Goal: Information Seeking & Learning: Learn about a topic

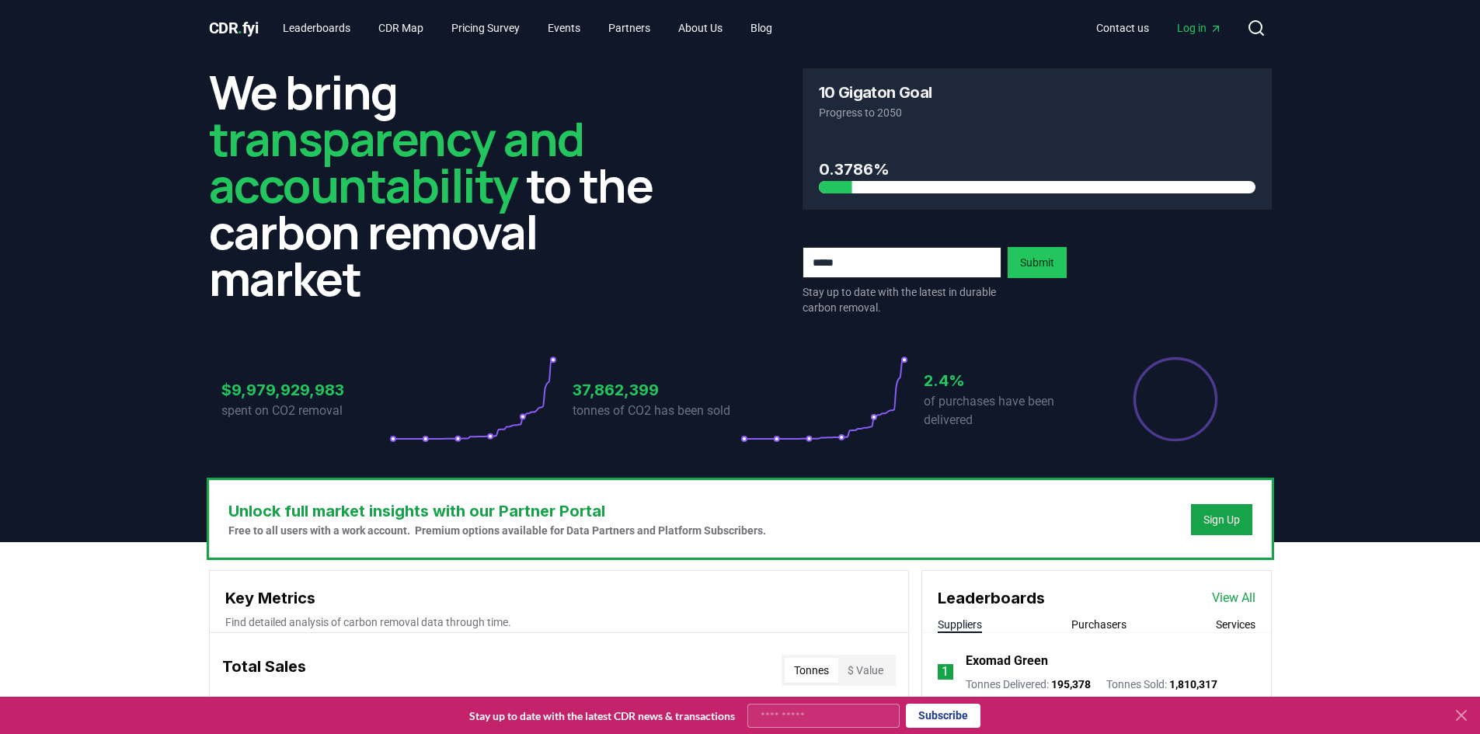
click at [1368, 288] on header "We bring transparency and accountability to the carbon removal market 10 Gigato…" at bounding box center [740, 299] width 1480 height 486
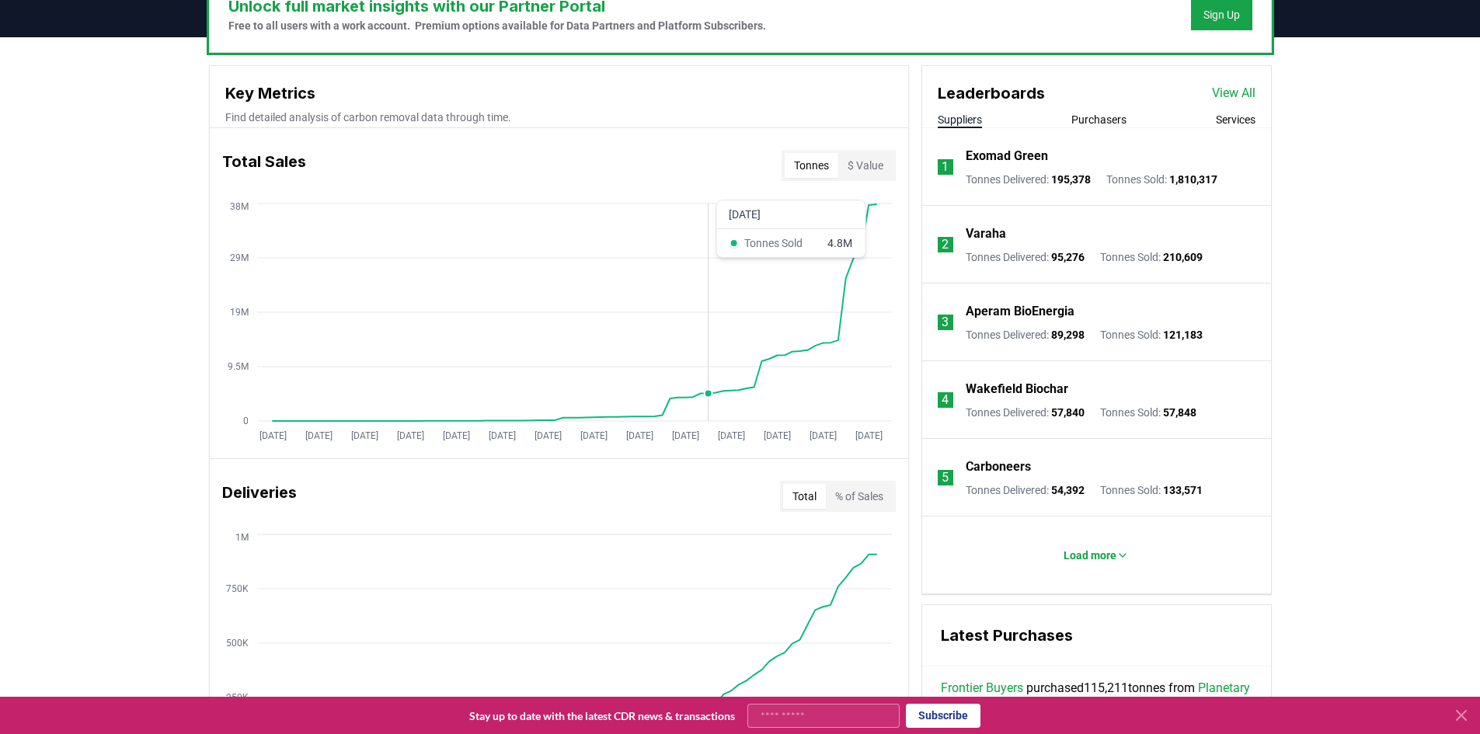
scroll to position [466, 0]
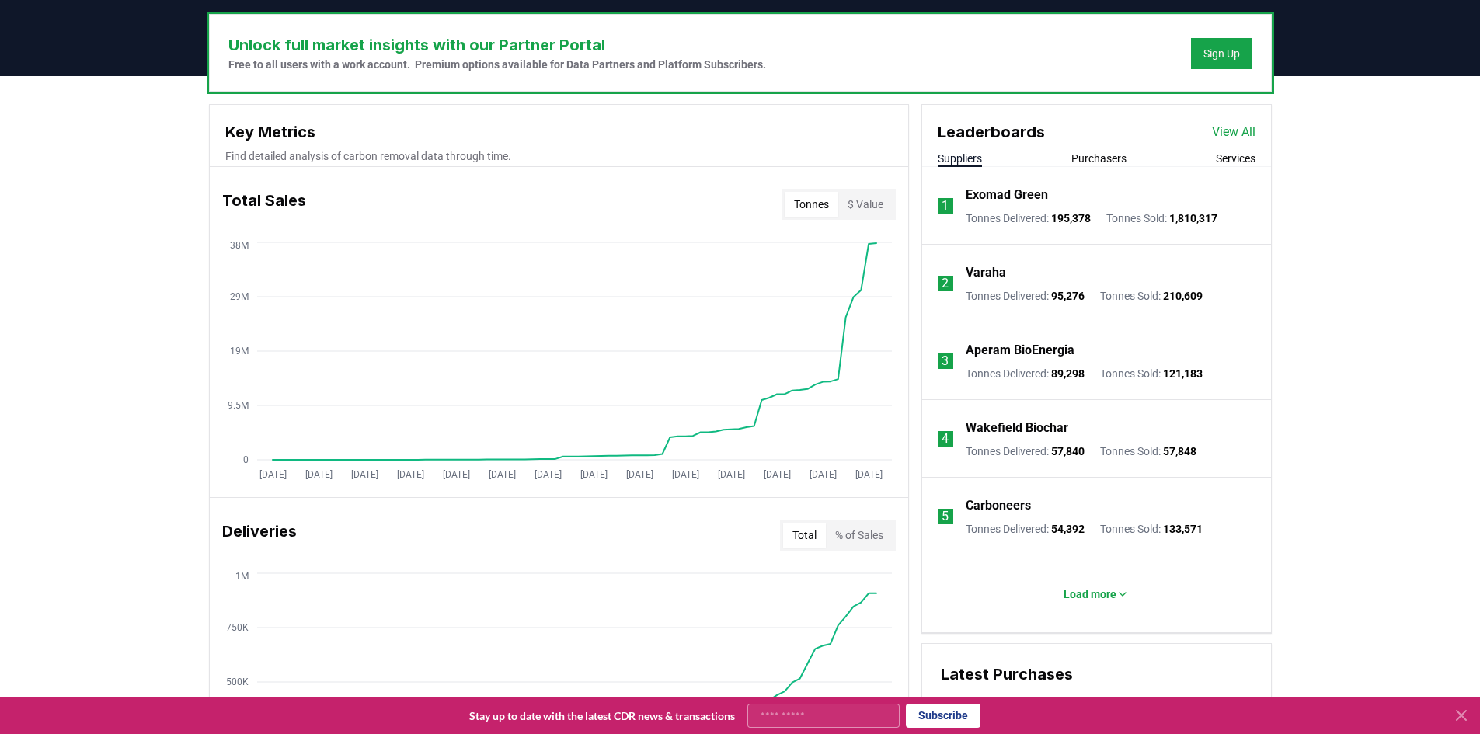
click at [876, 207] on button "$ Value" at bounding box center [865, 204] width 54 height 25
click at [820, 211] on button "Tonnes" at bounding box center [812, 204] width 54 height 25
click at [855, 208] on button "$ Value" at bounding box center [865, 204] width 54 height 25
click at [787, 210] on button "Tonnes" at bounding box center [812, 204] width 54 height 25
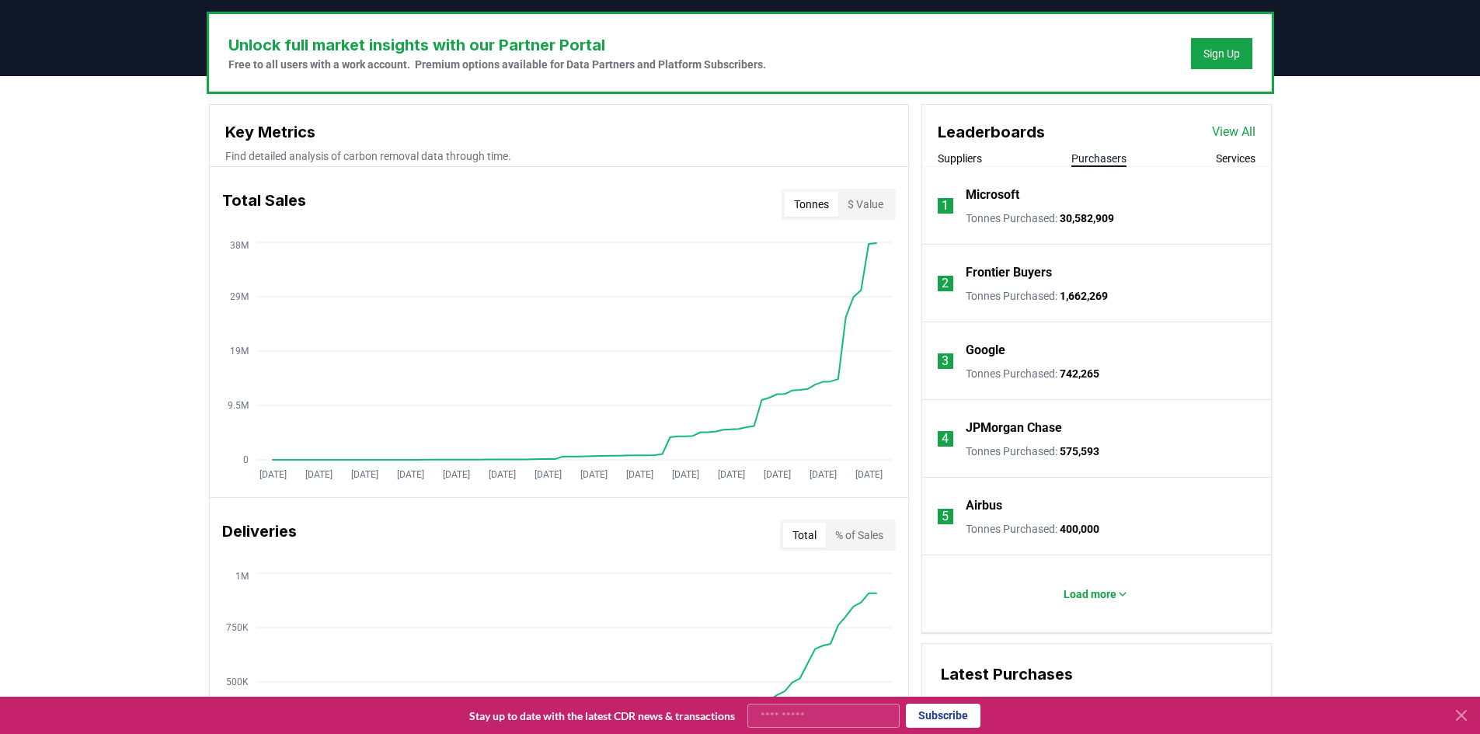
click at [1102, 160] on button "Purchasers" at bounding box center [1098, 159] width 55 height 16
click at [1105, 601] on button "Load more" at bounding box center [1096, 594] width 90 height 31
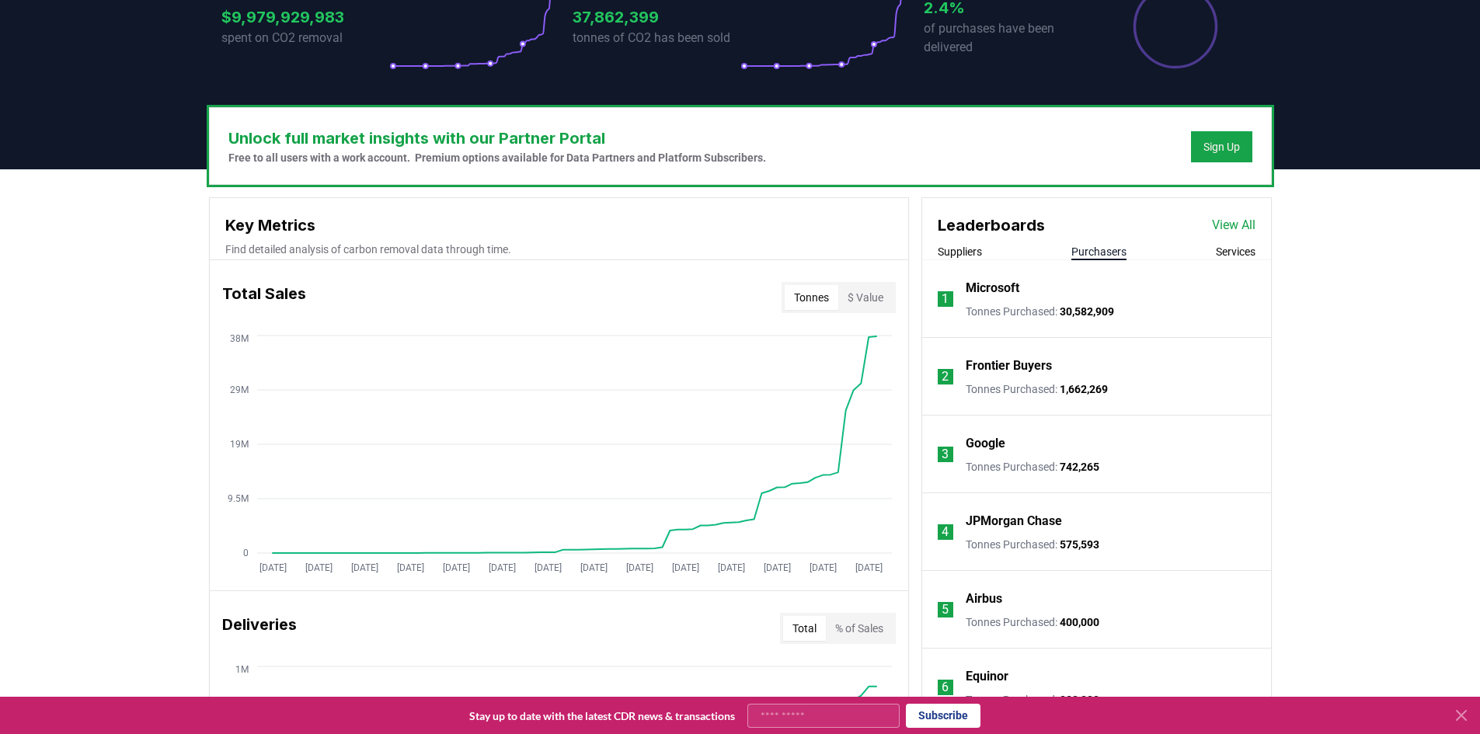
scroll to position [311, 0]
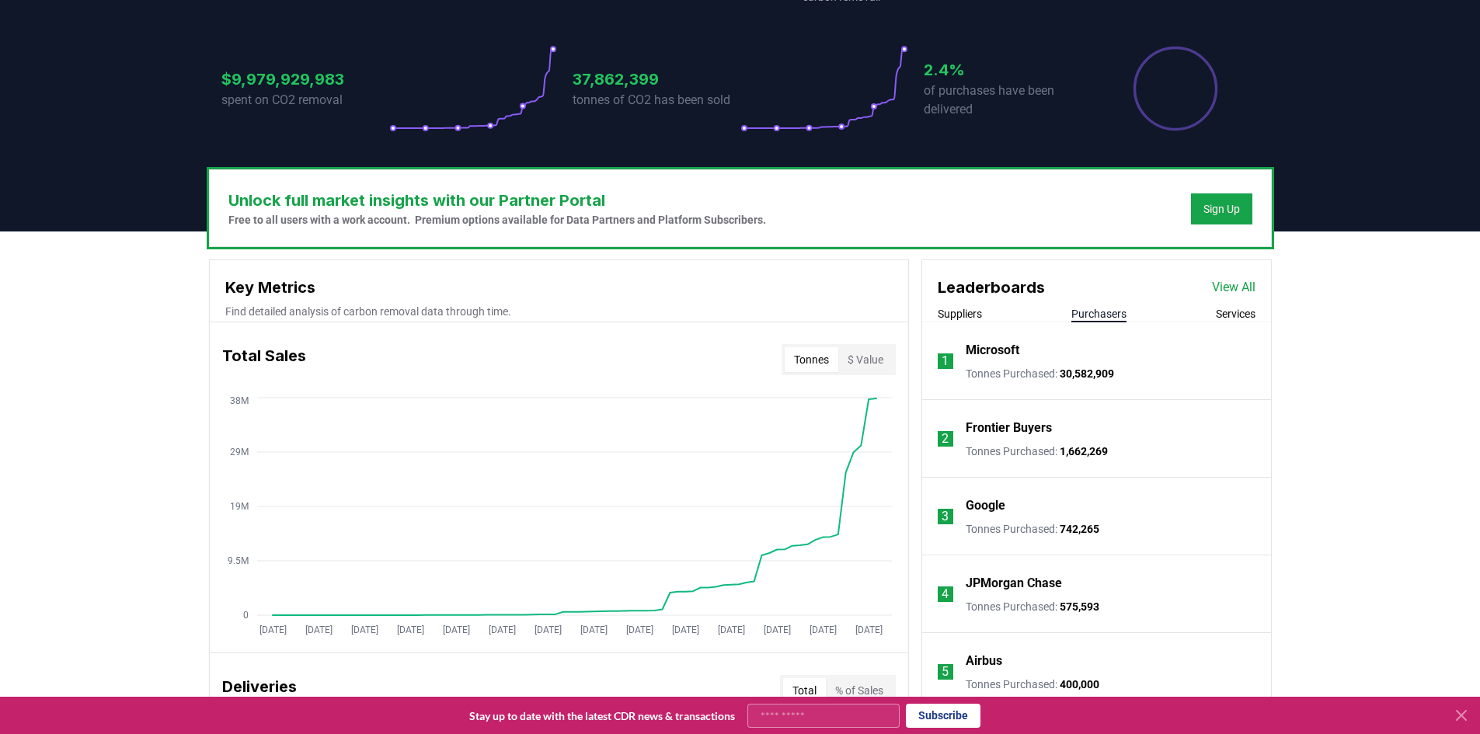
click at [980, 313] on button "Suppliers" at bounding box center [960, 314] width 44 height 16
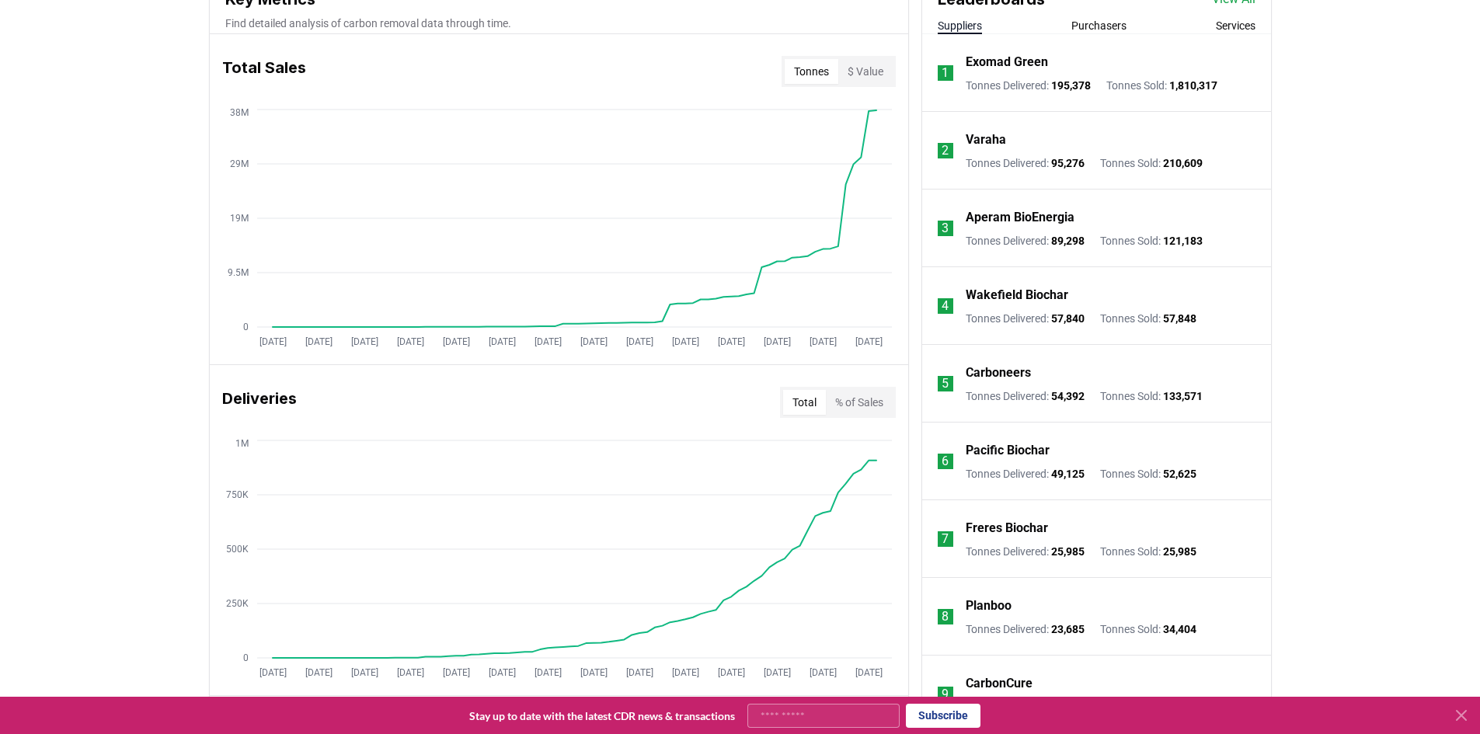
scroll to position [388, 0]
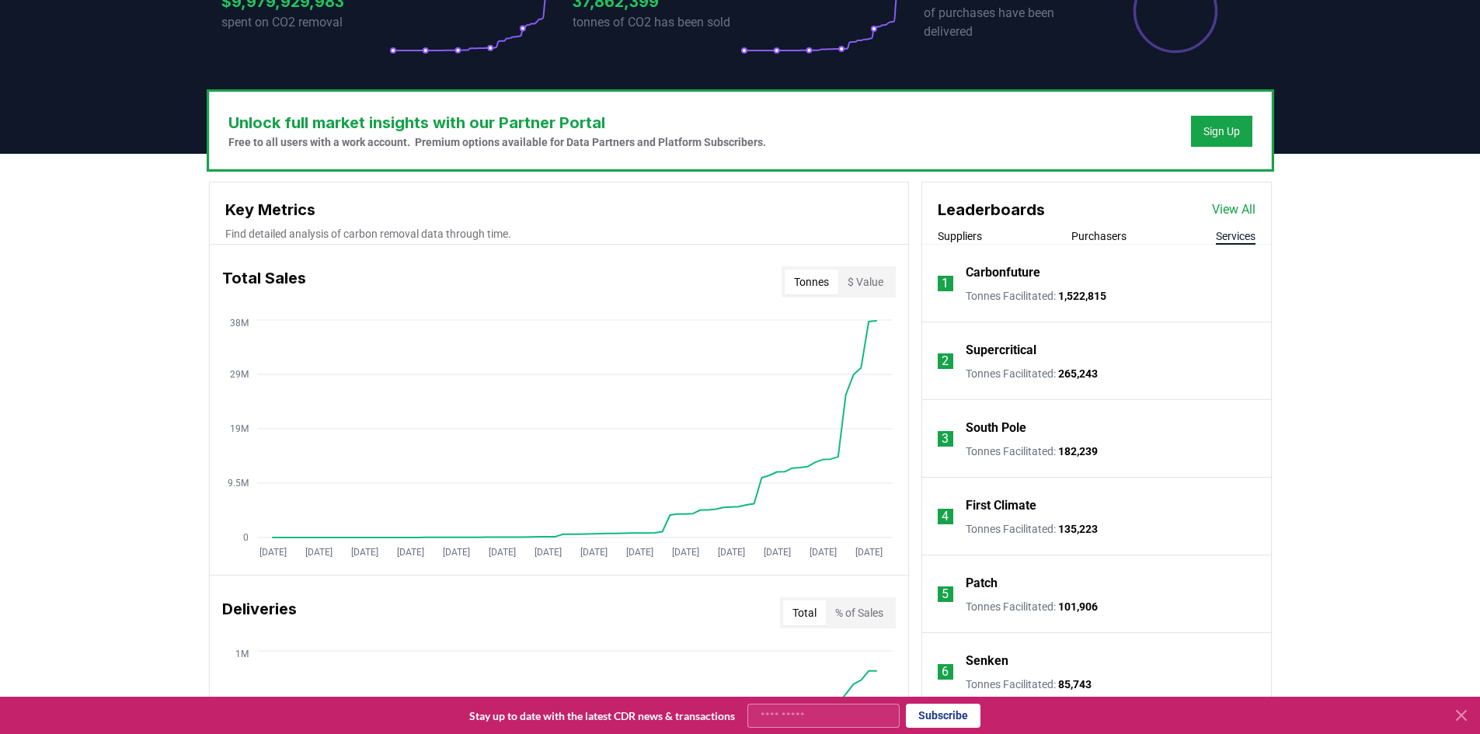
click at [1216, 239] on button "Services" at bounding box center [1236, 236] width 40 height 16
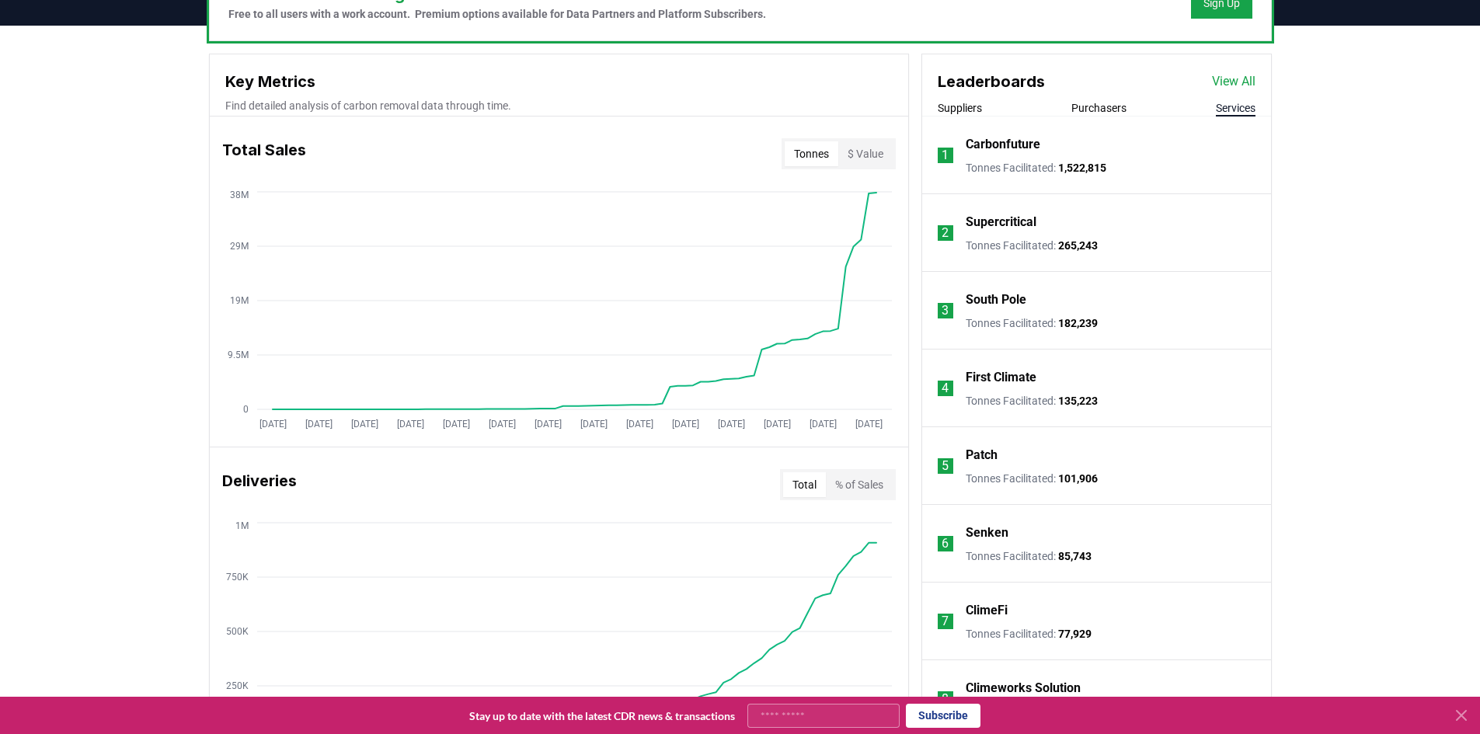
scroll to position [544, 0]
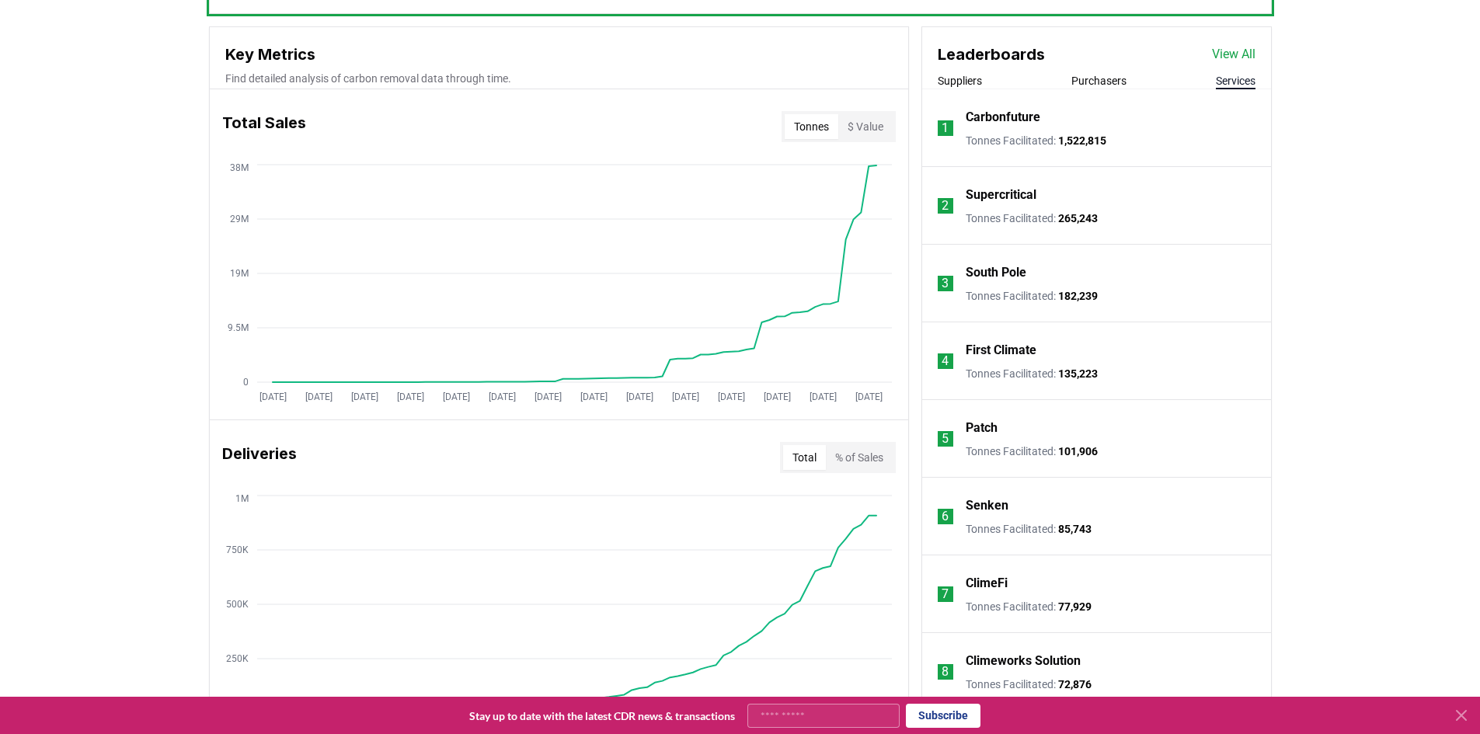
click at [1412, 368] on div "Unlock full market insights with our Partner Portal Free to all users with a wo…" at bounding box center [740, 612] width 1480 height 1228
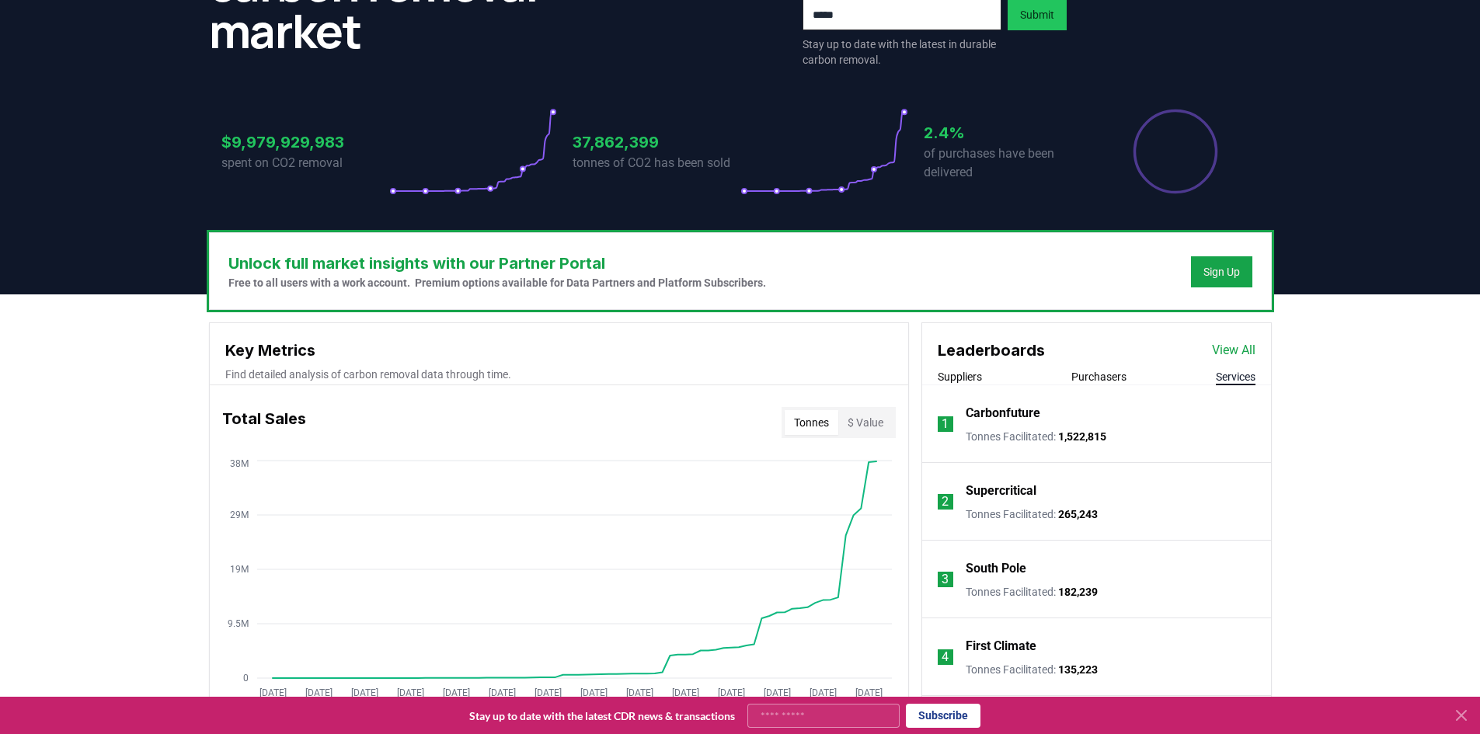
scroll to position [311, 0]
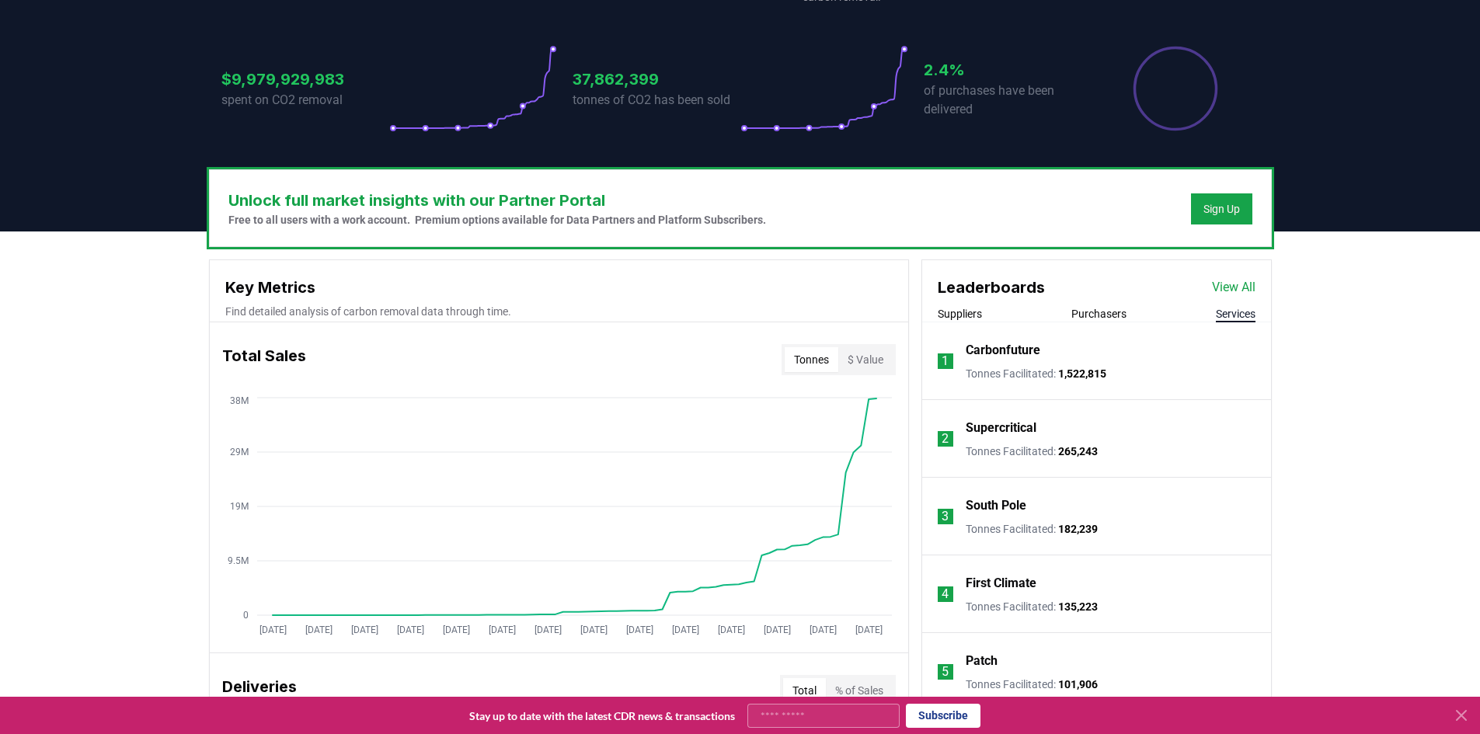
click at [1099, 308] on button "Purchasers" at bounding box center [1098, 314] width 55 height 16
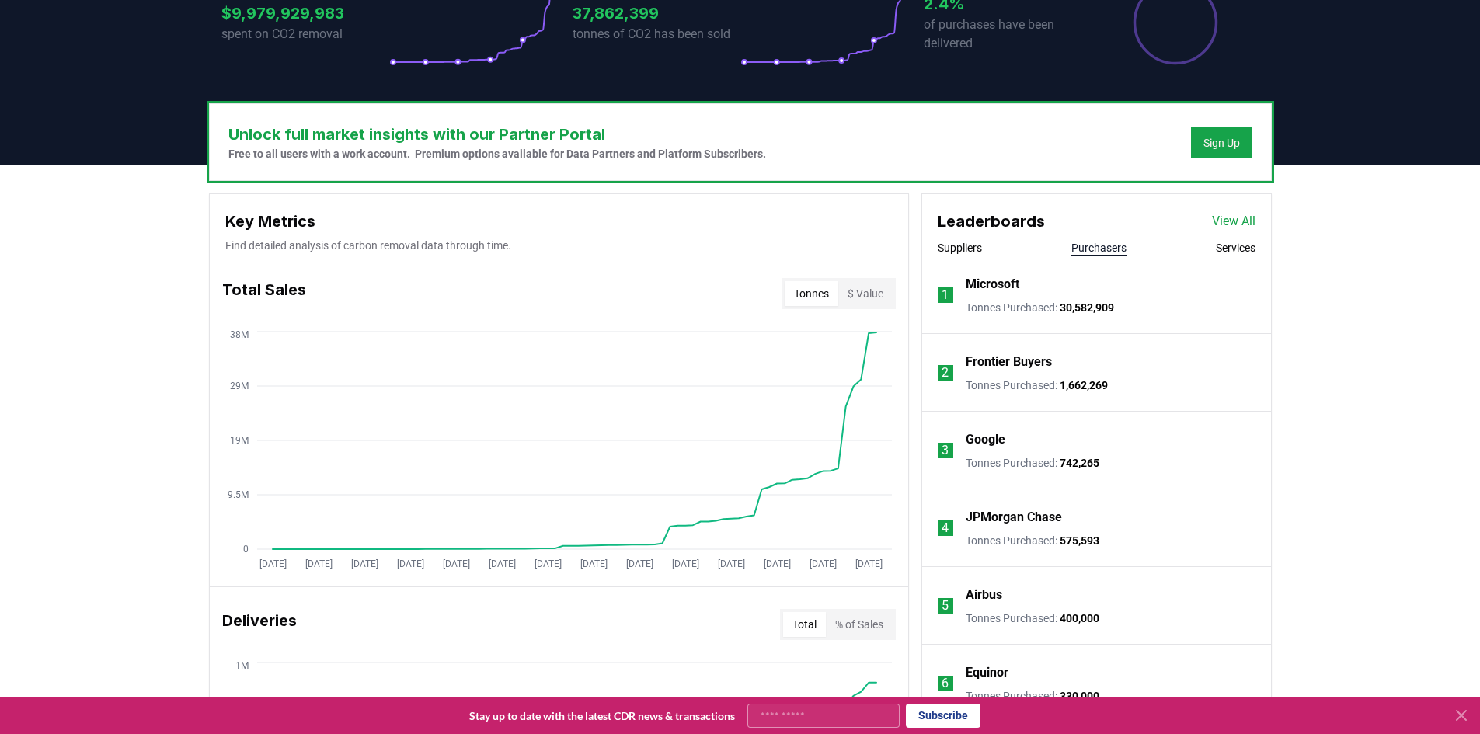
scroll to position [466, 0]
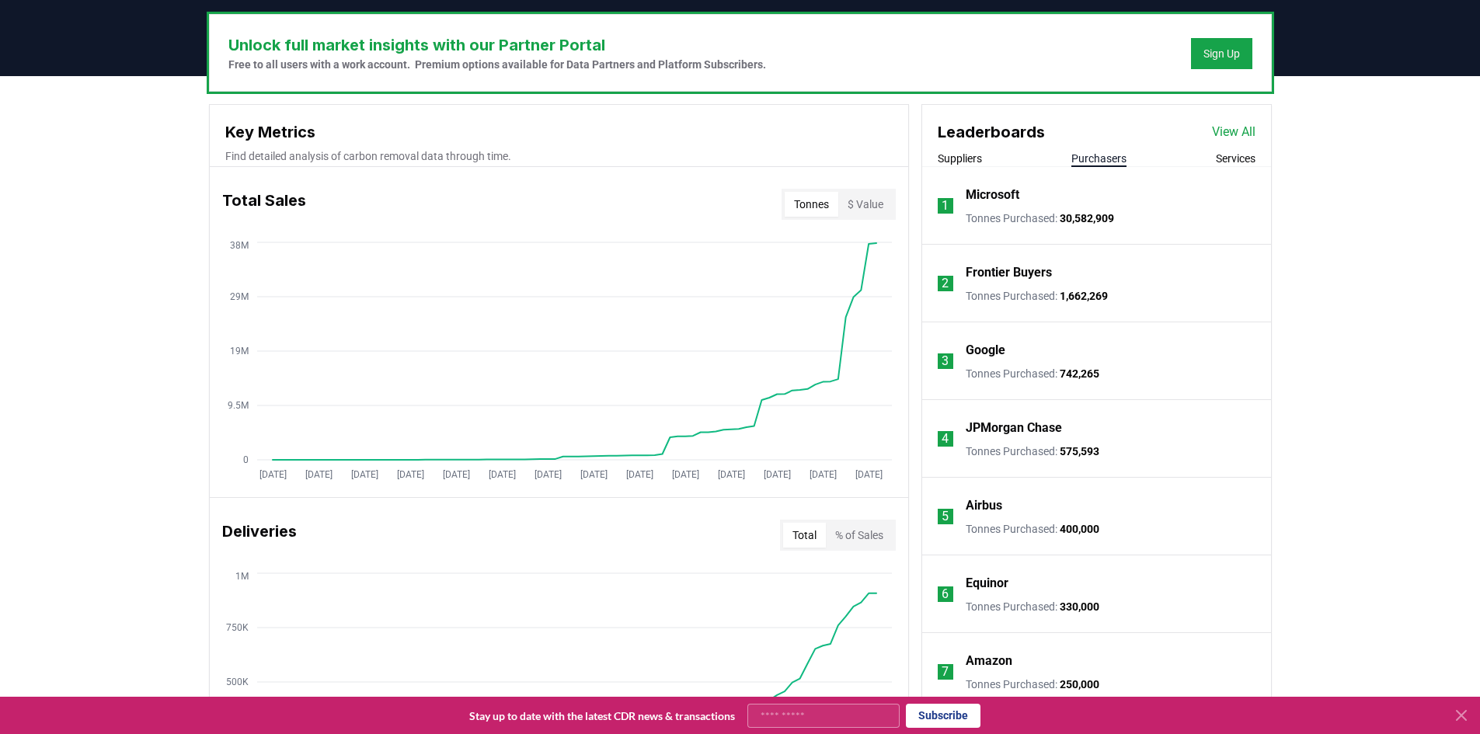
click at [1108, 212] on span "30,582,909" at bounding box center [1087, 218] width 54 height 12
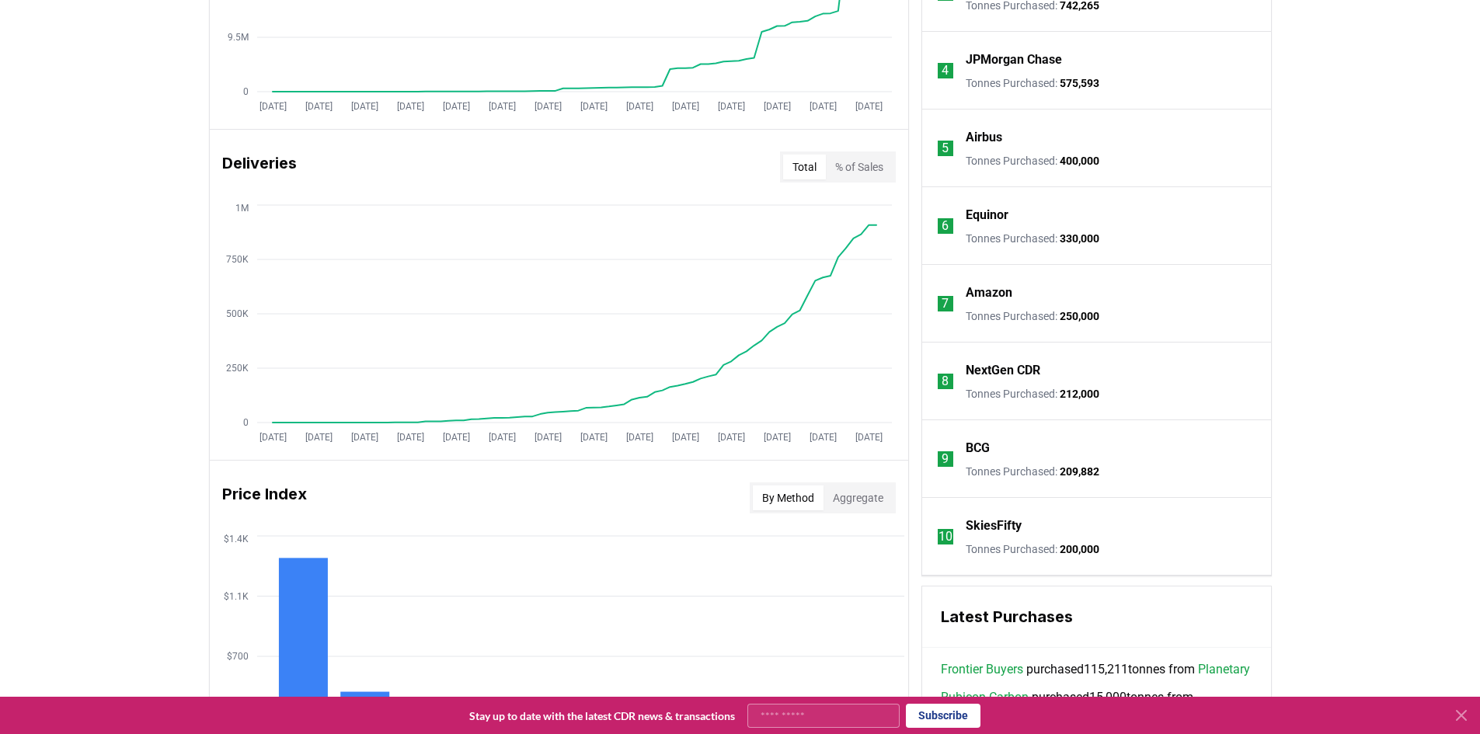
scroll to position [1088, 0]
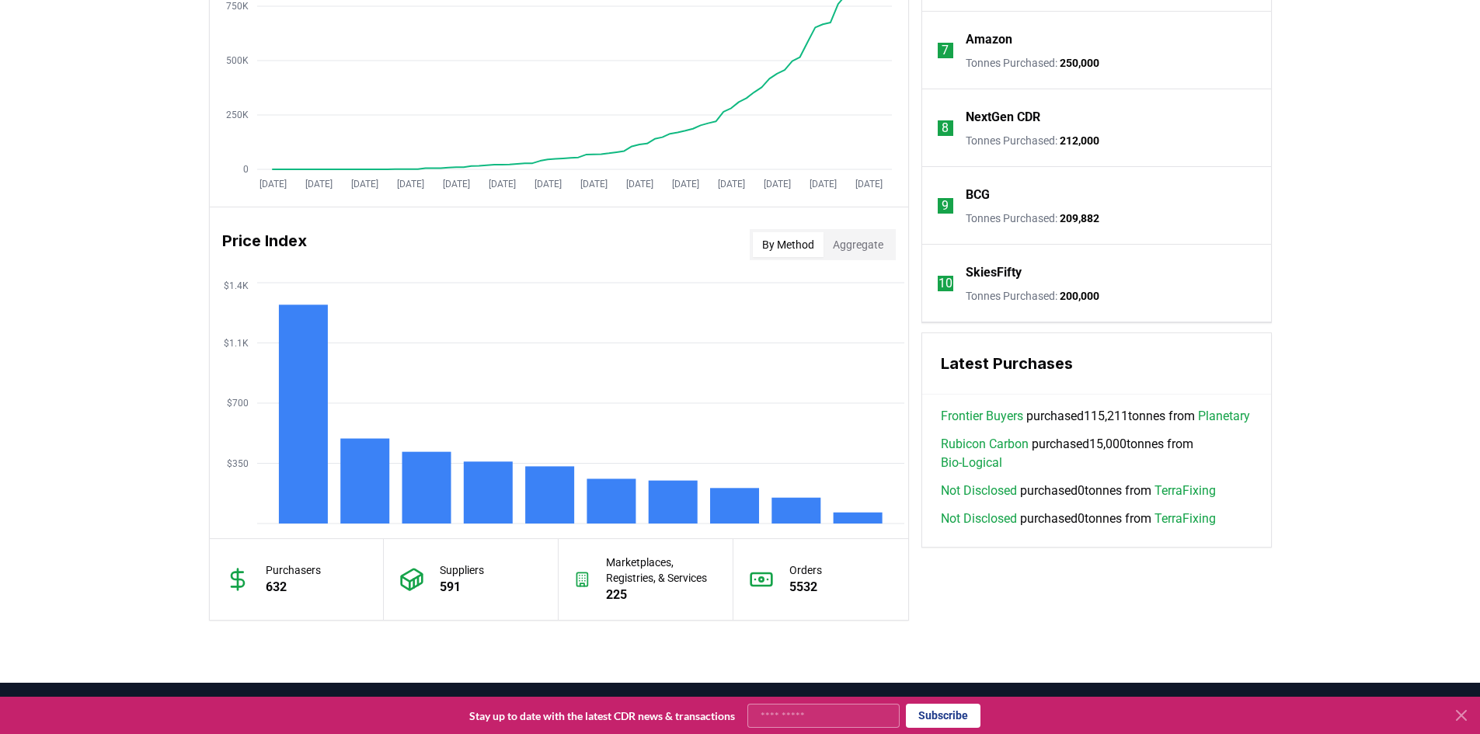
click at [994, 359] on h3 "Latest Purchases" at bounding box center [1097, 363] width 312 height 23
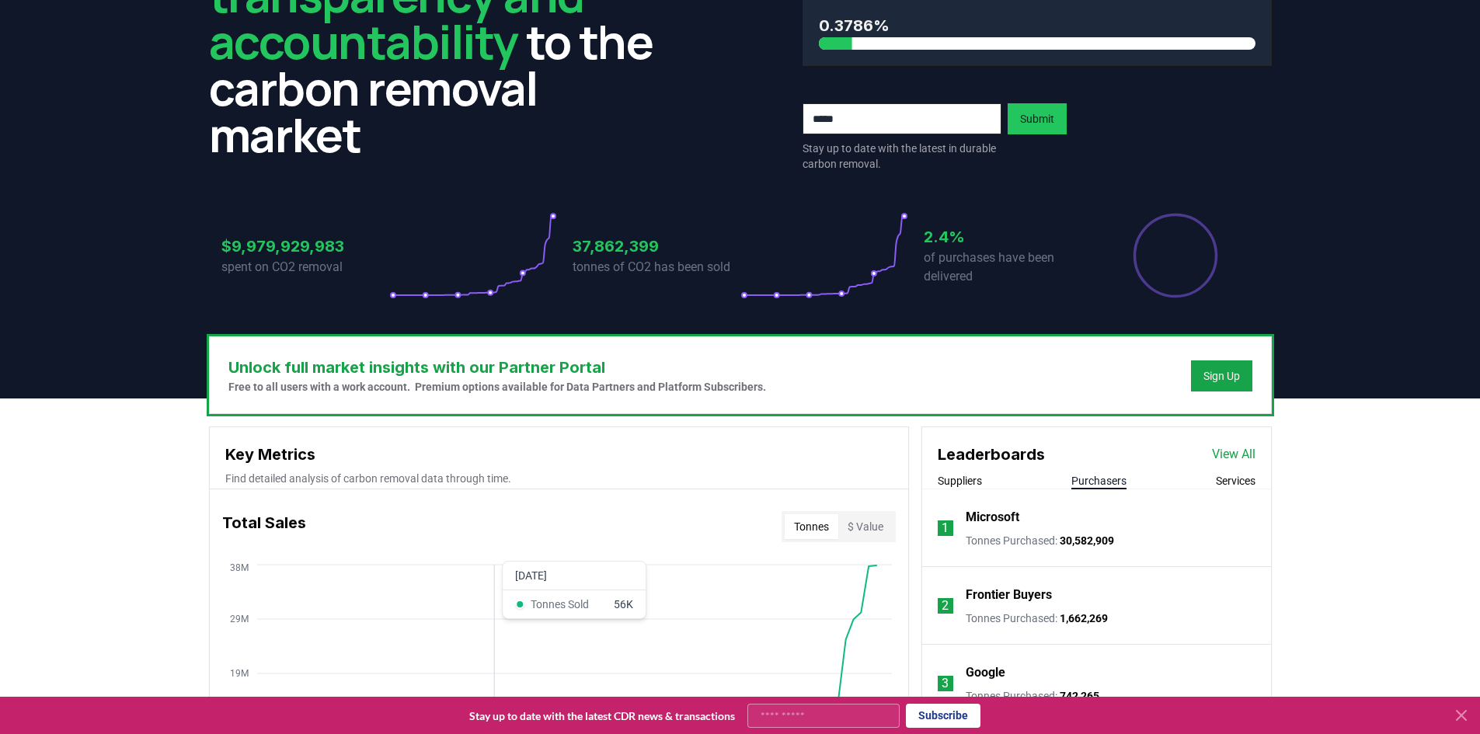
scroll to position [0, 0]
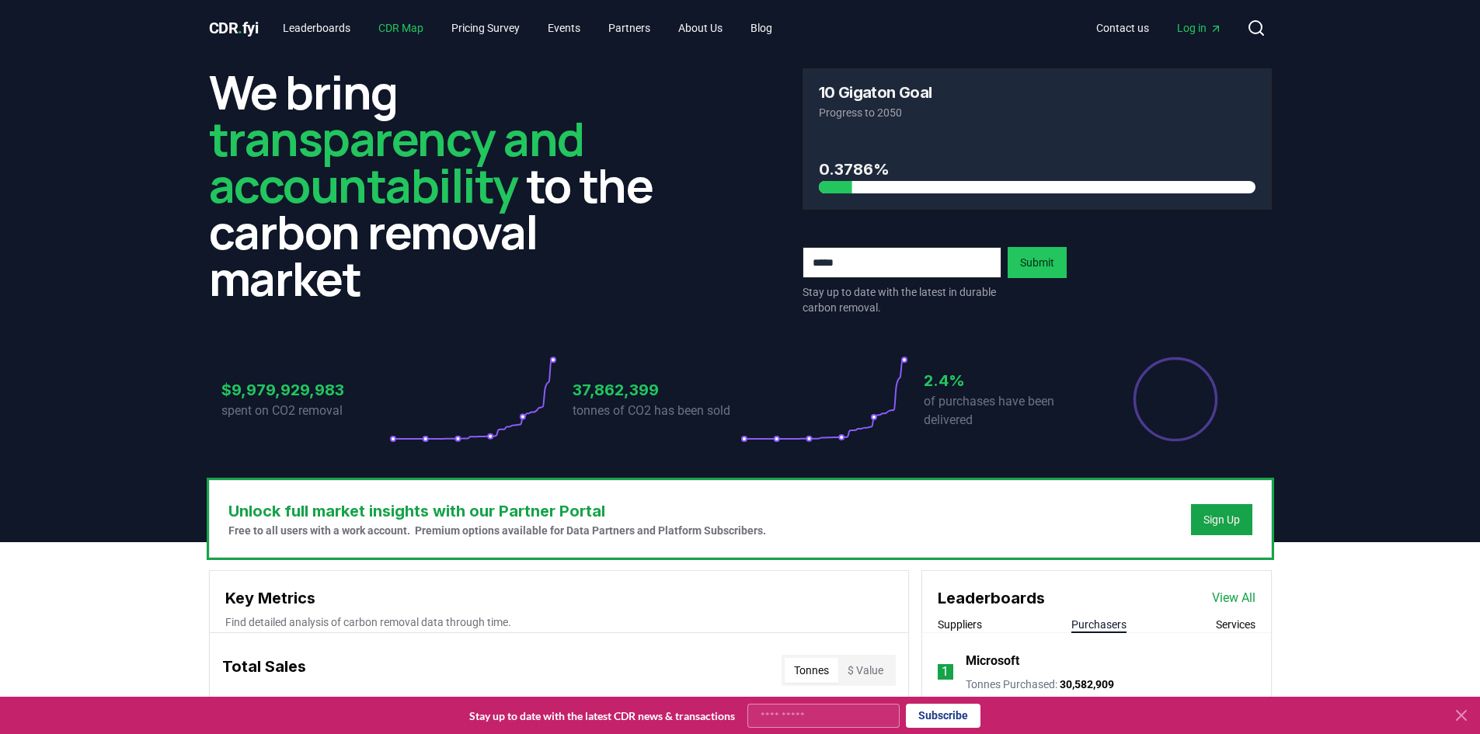
click at [394, 23] on link "CDR Map" at bounding box center [401, 28] width 70 height 28
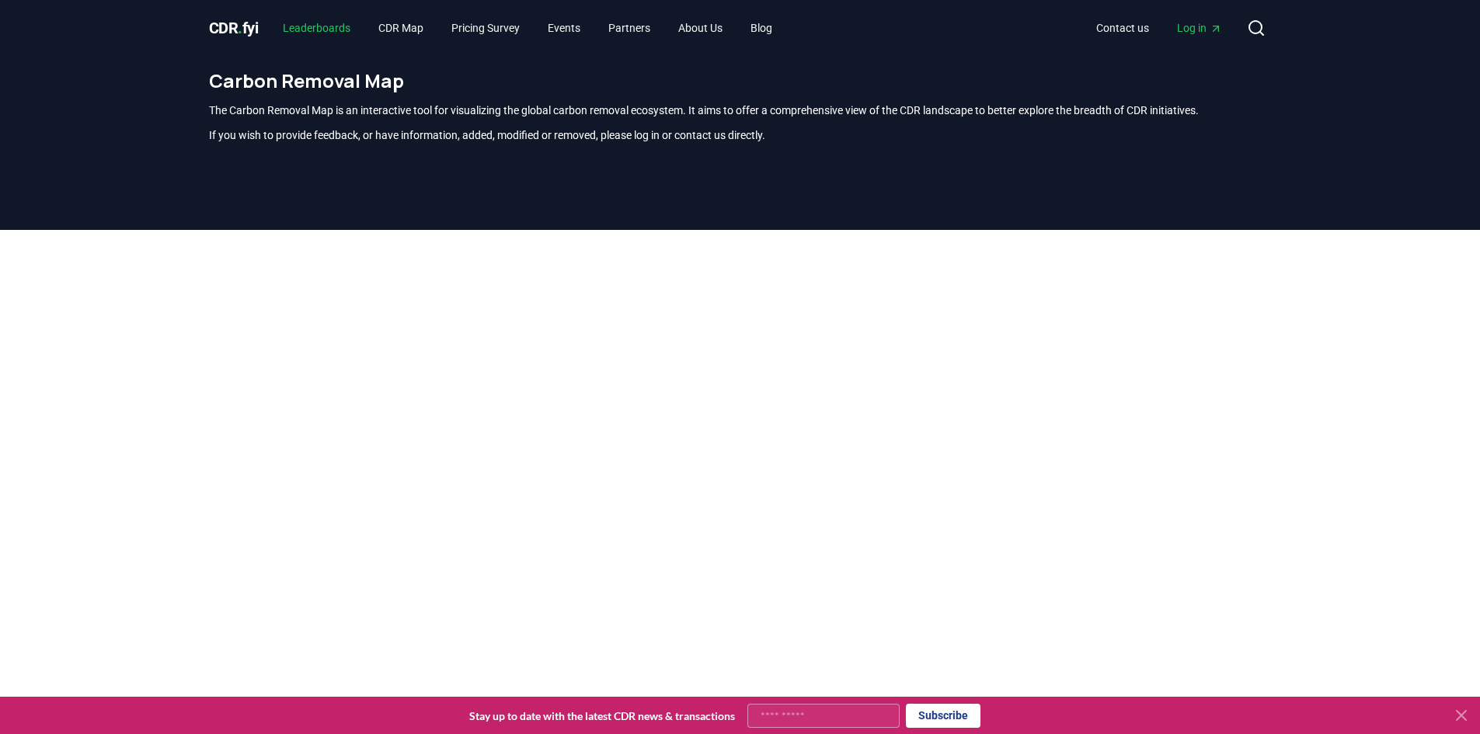
click at [338, 26] on link "Leaderboards" at bounding box center [316, 28] width 92 height 28
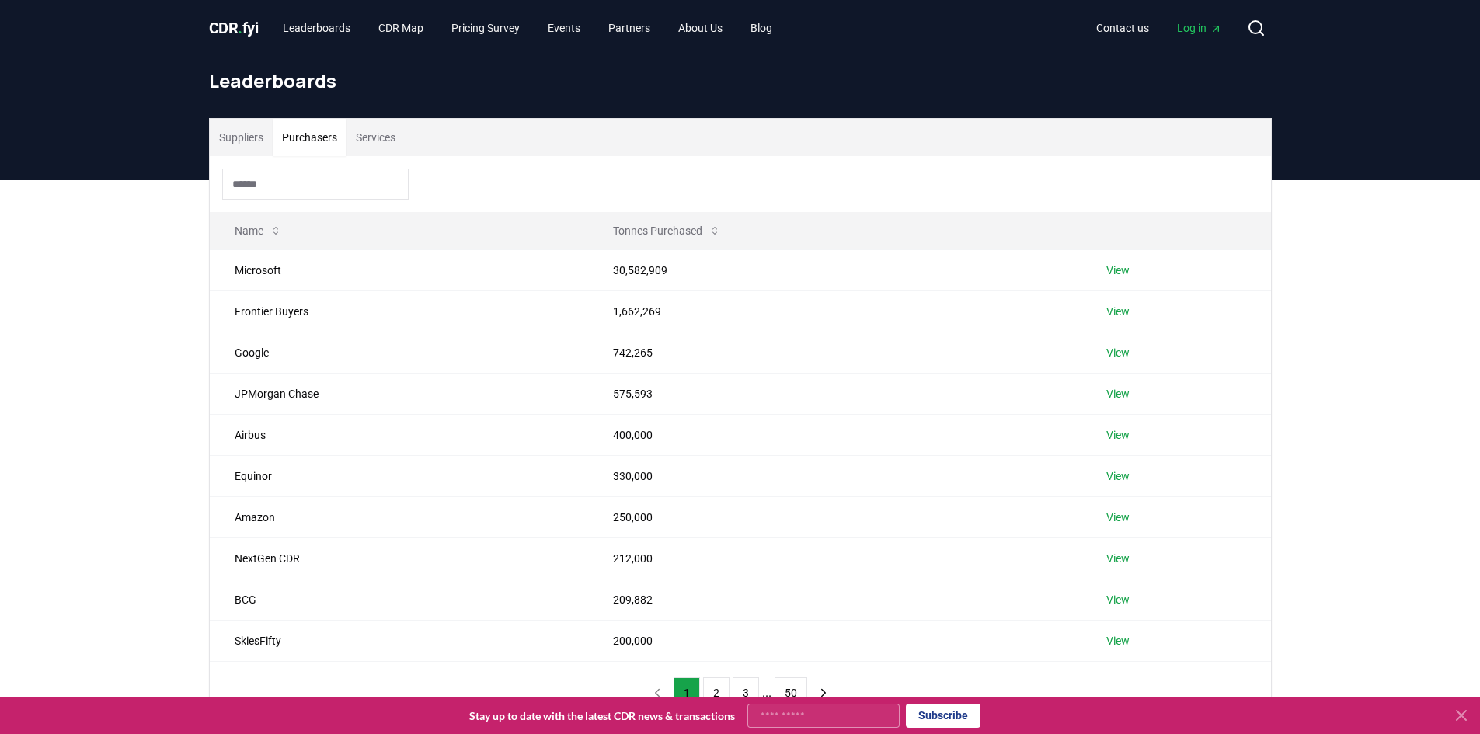
click at [329, 144] on button "Purchasers" at bounding box center [310, 137] width 74 height 37
click at [1111, 267] on link "View" at bounding box center [1117, 271] width 23 height 16
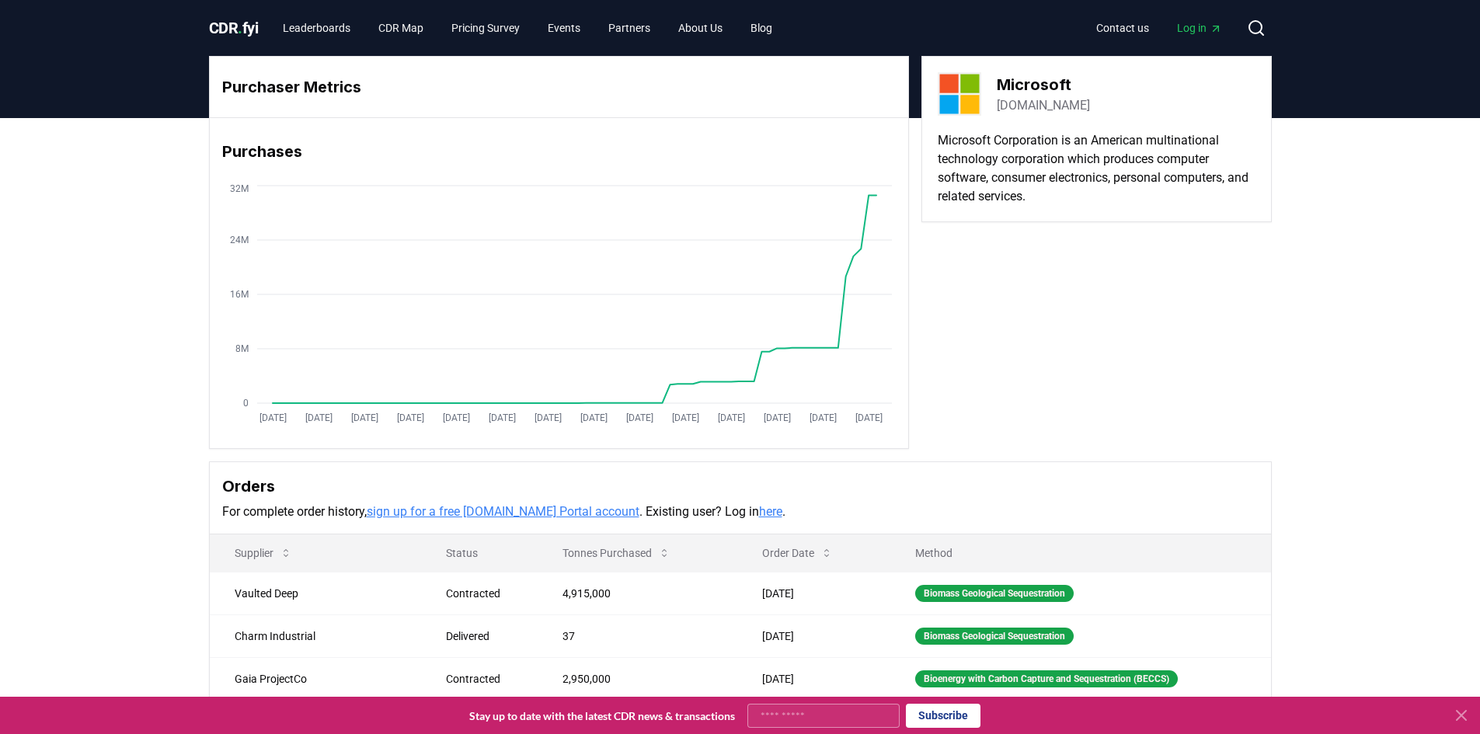
click at [246, 26] on span "CDR . fyi" at bounding box center [234, 28] width 50 height 19
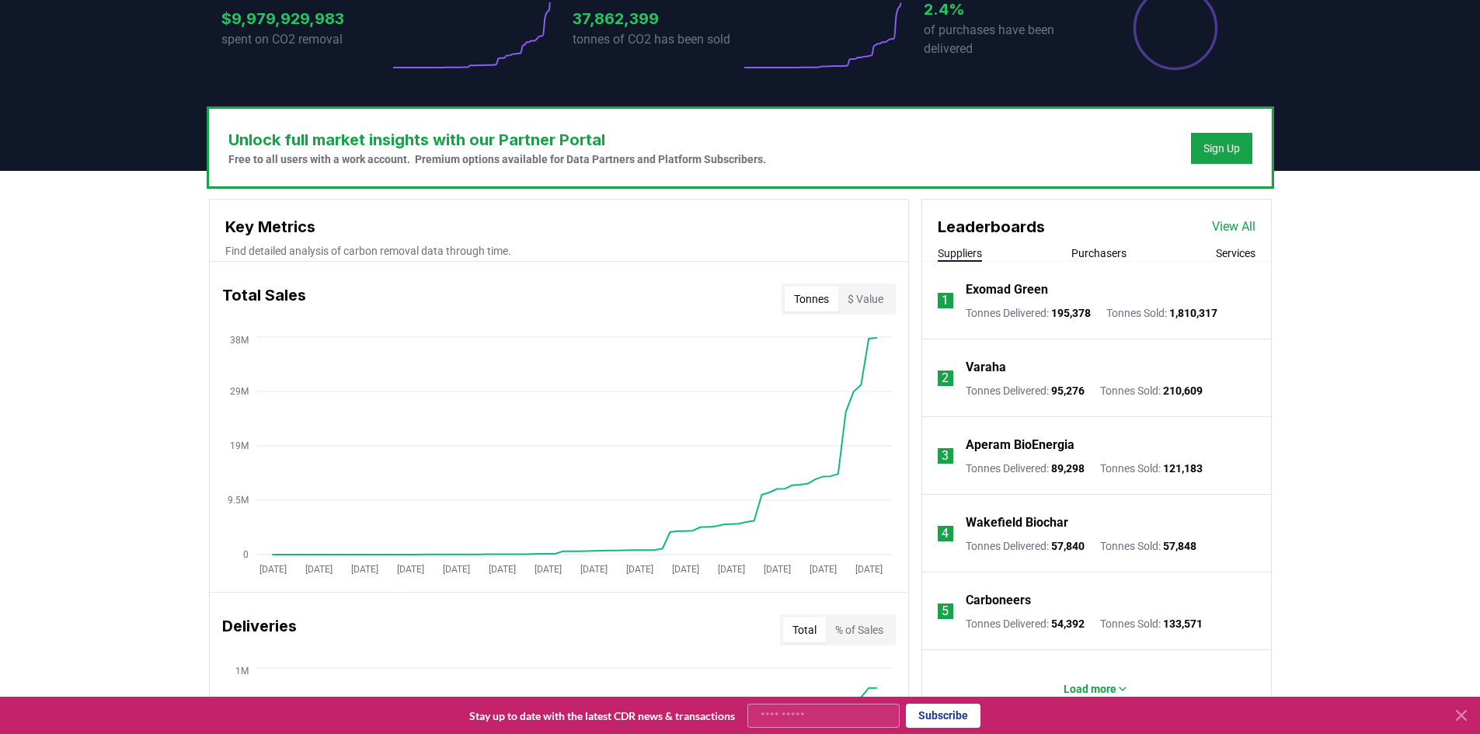
scroll to position [466, 0]
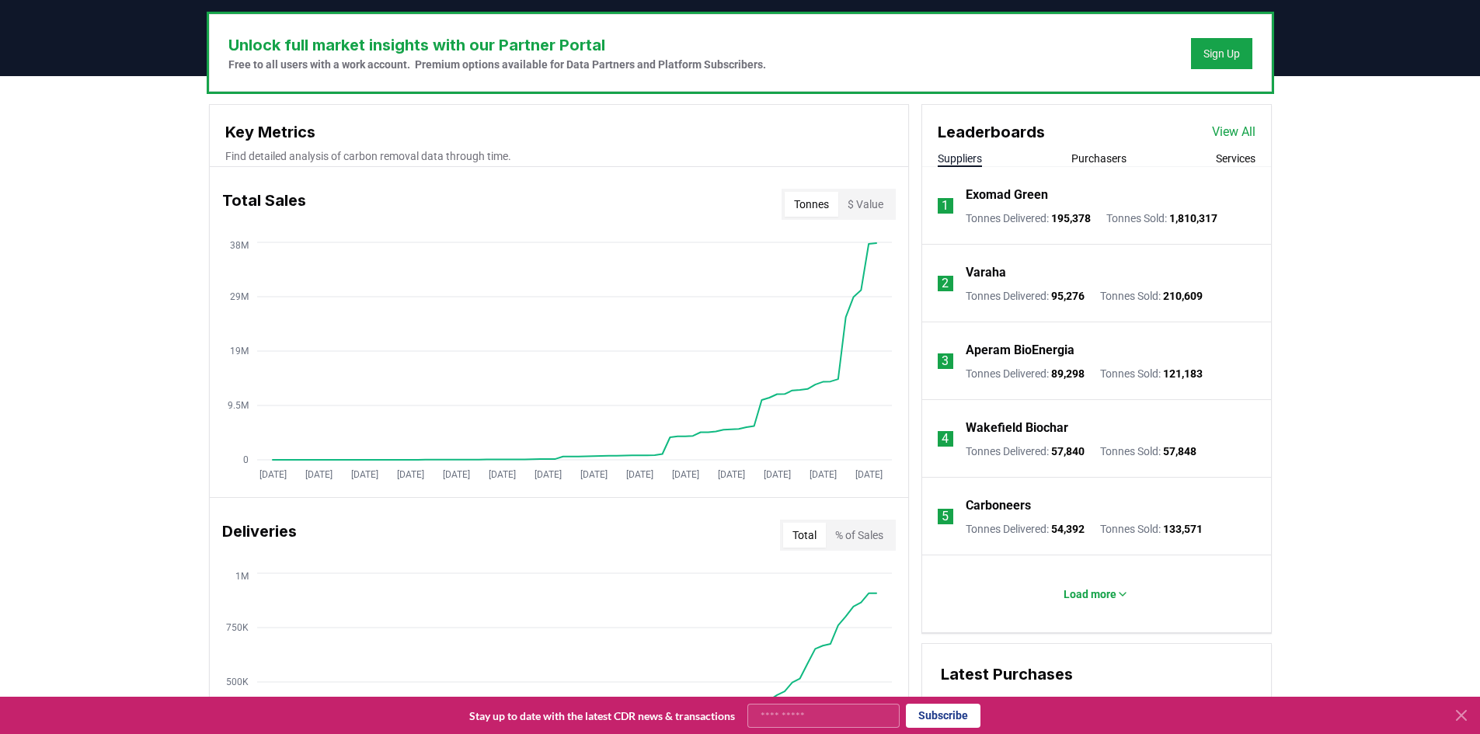
click at [1223, 160] on button "Services" at bounding box center [1236, 159] width 40 height 16
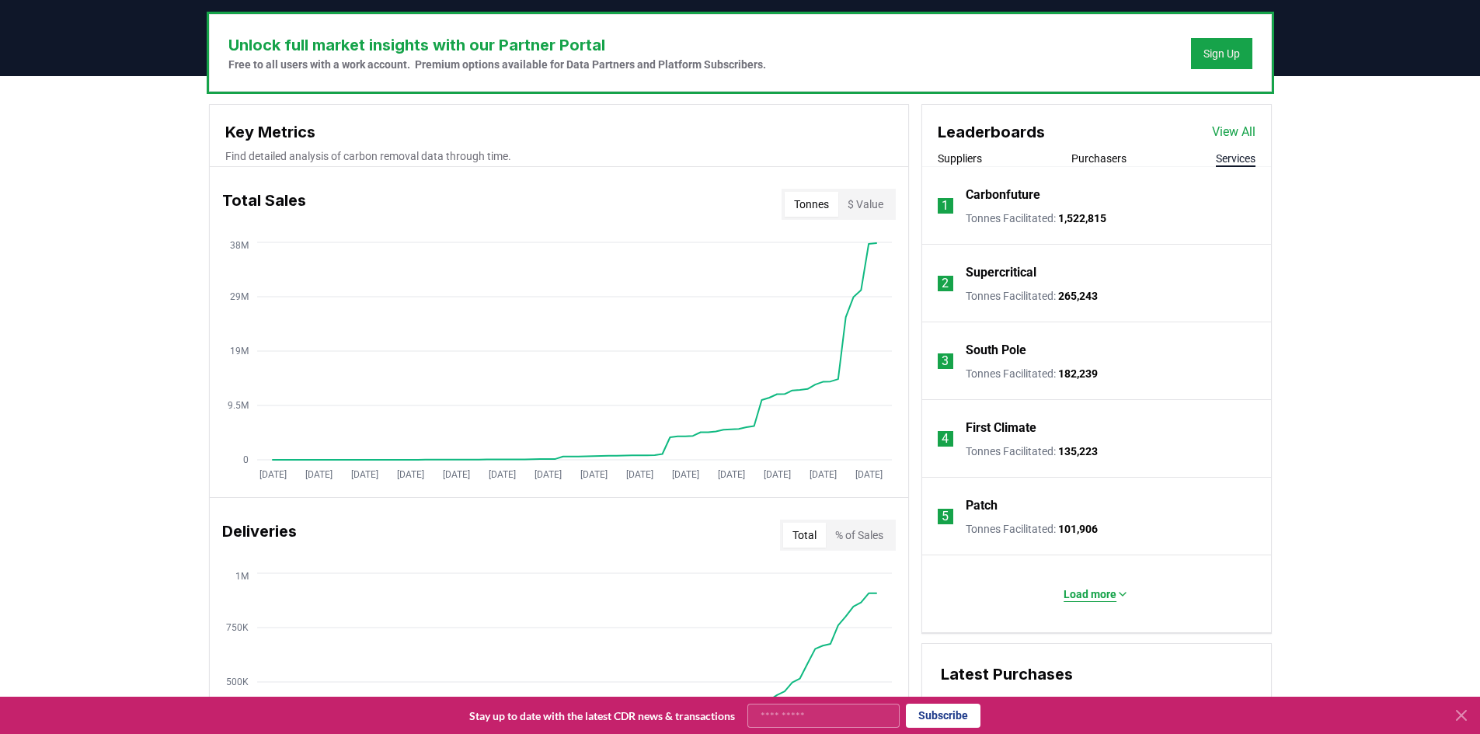
click at [1087, 601] on p "Load more" at bounding box center [1090, 595] width 53 height 16
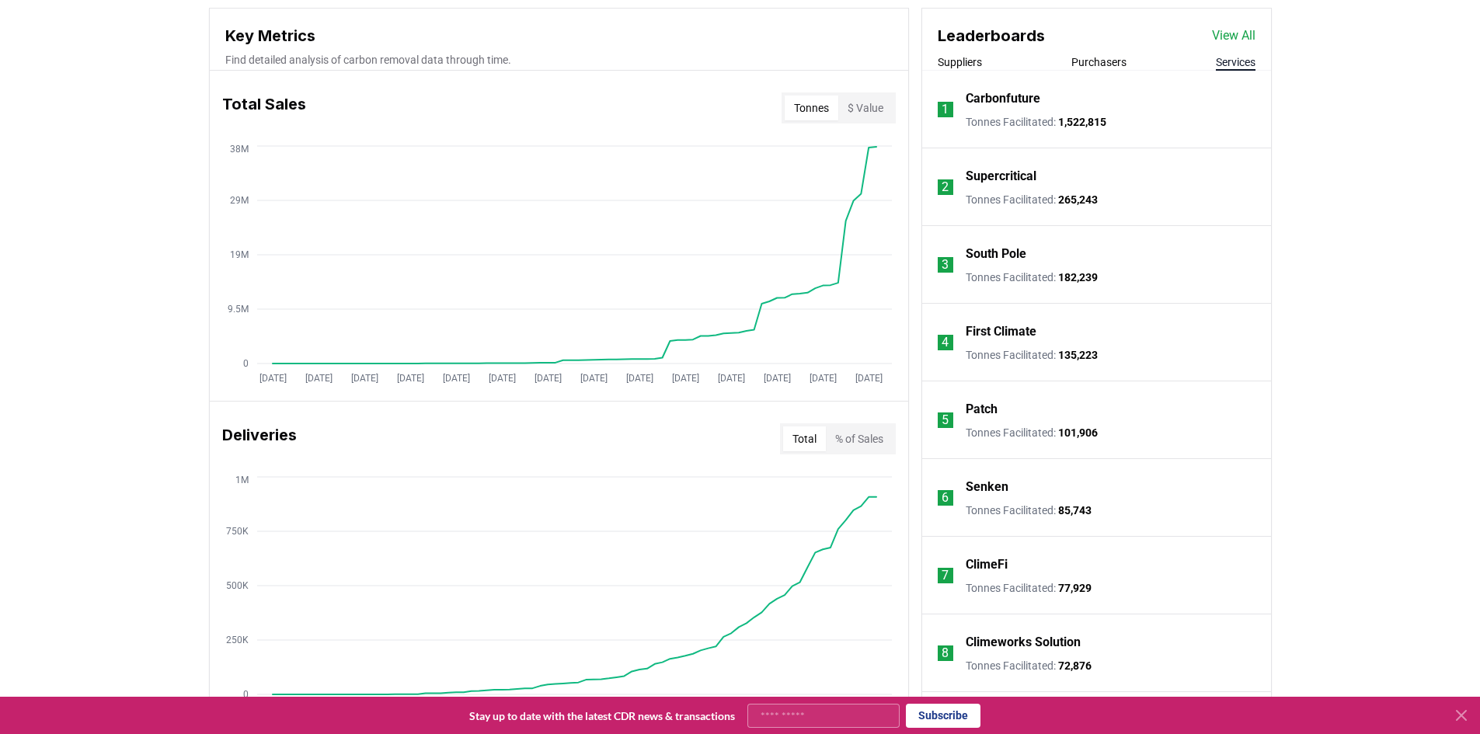
scroll to position [622, 0]
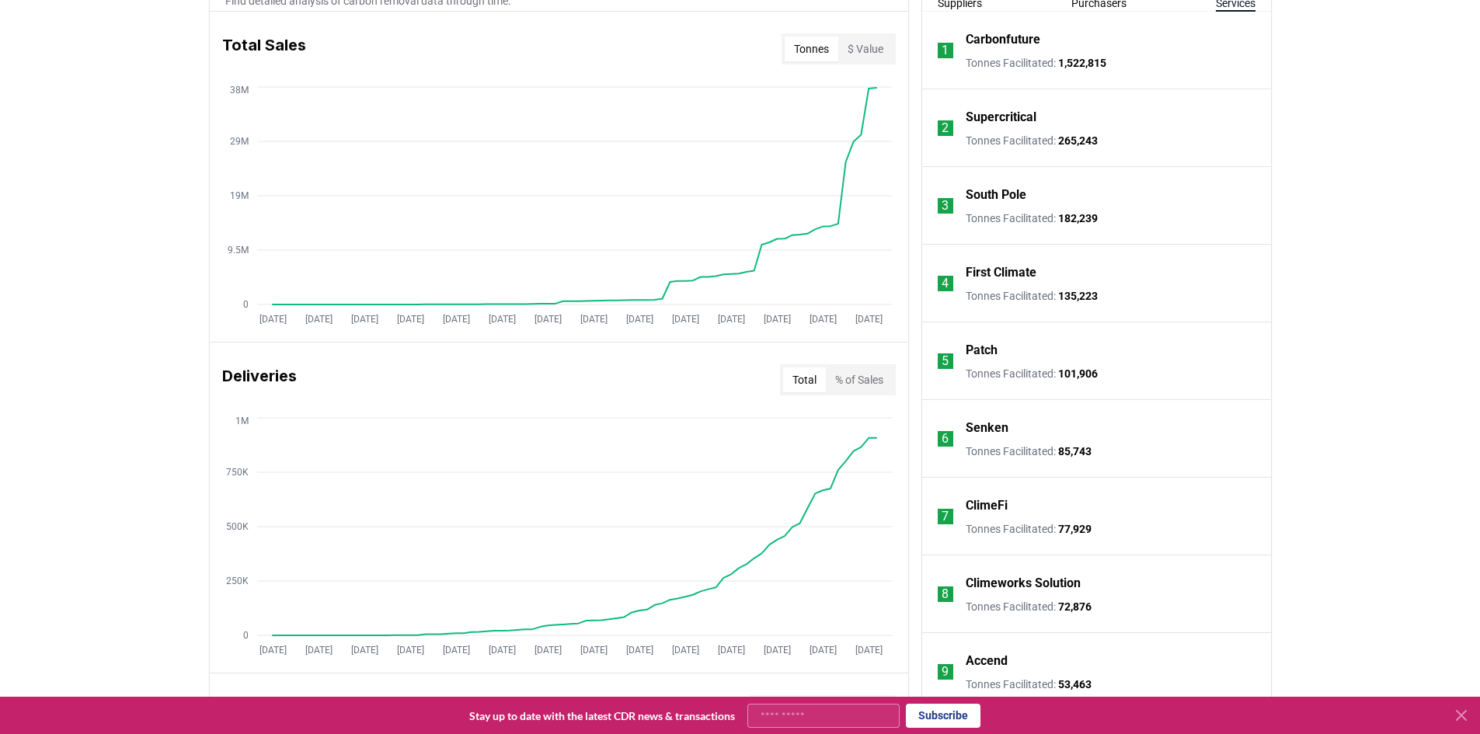
drag, startPoint x: 63, startPoint y: 145, endPoint x: 74, endPoint y: 141, distance: 11.3
click at [65, 143] on div "Unlock full market insights with our Partner Portal Free to all users with a wo…" at bounding box center [740, 535] width 1480 height 1228
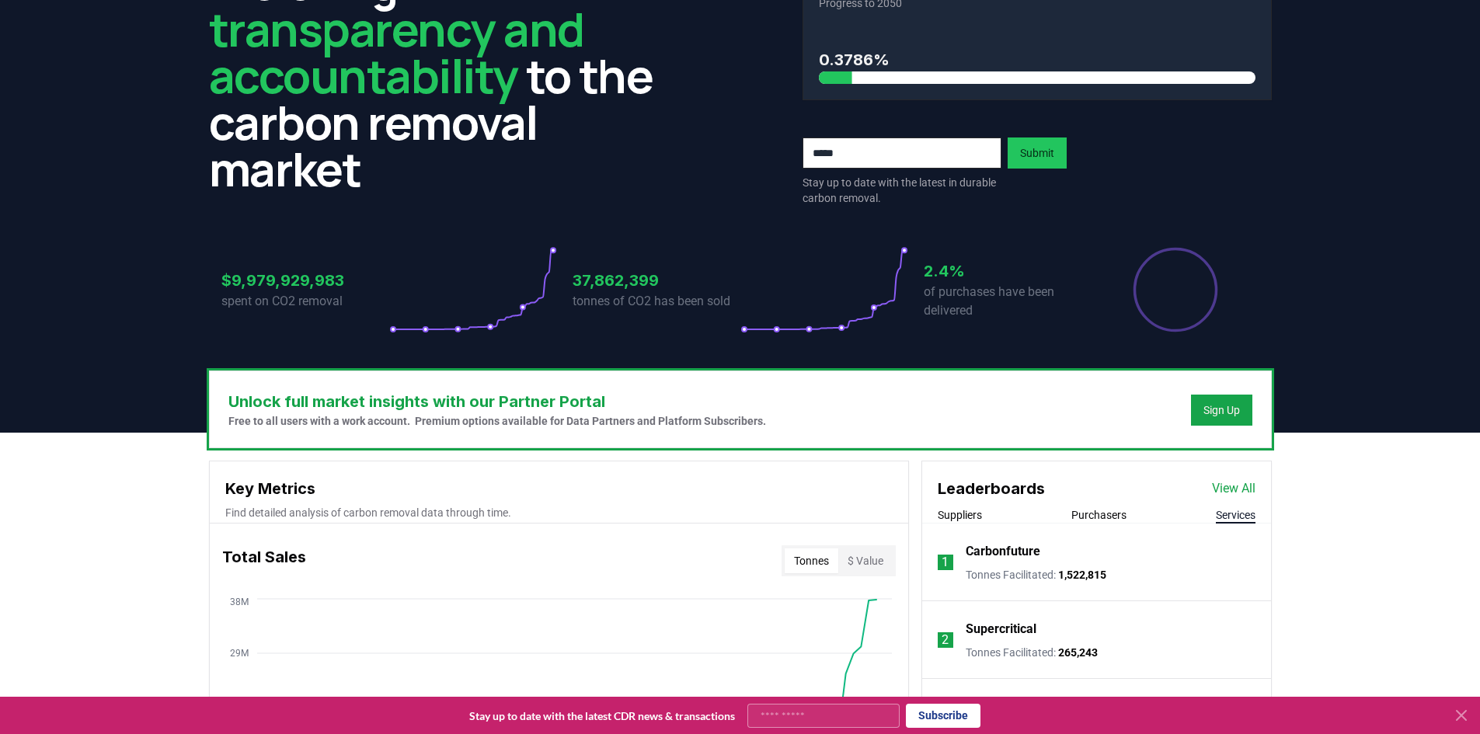
scroll to position [0, 0]
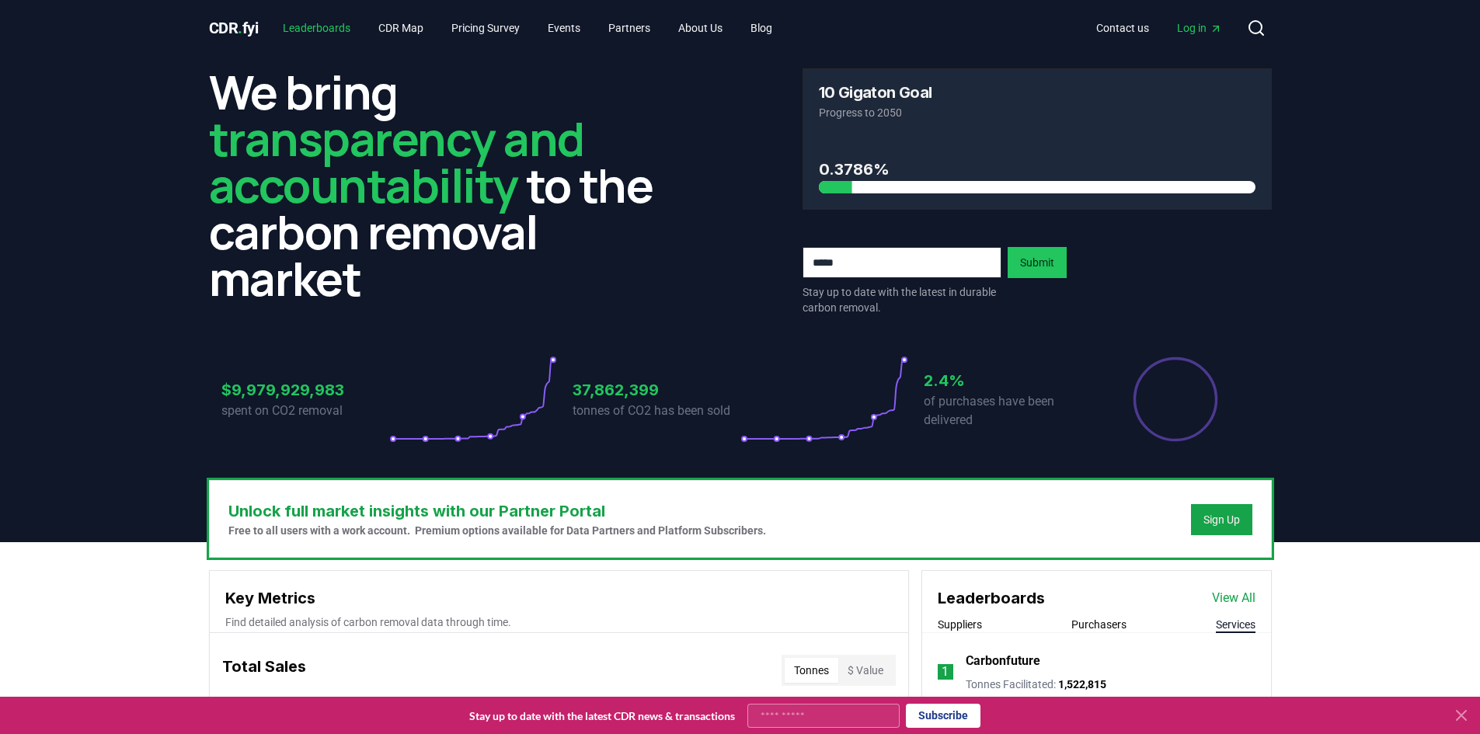
click at [343, 26] on link "Leaderboards" at bounding box center [316, 28] width 92 height 28
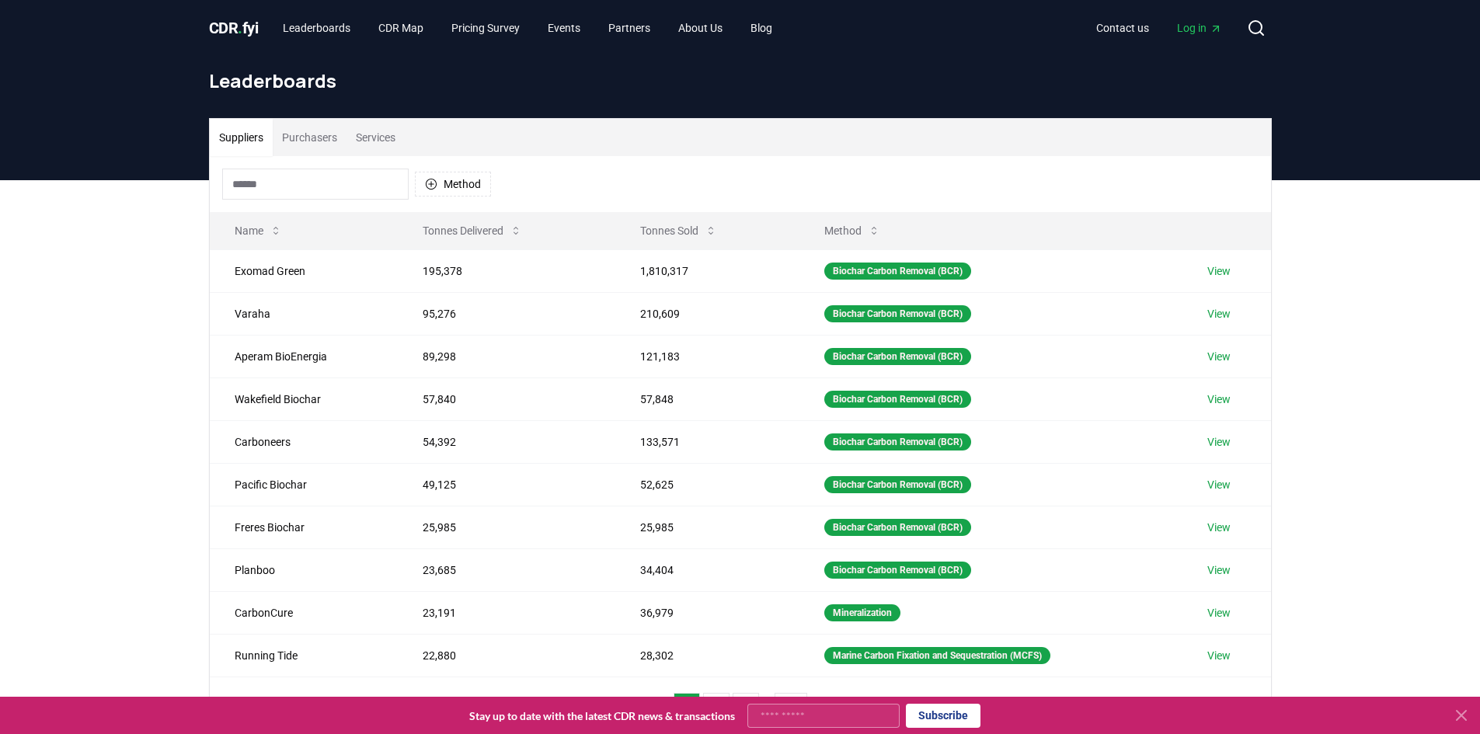
click at [371, 133] on button "Services" at bounding box center [376, 137] width 58 height 37
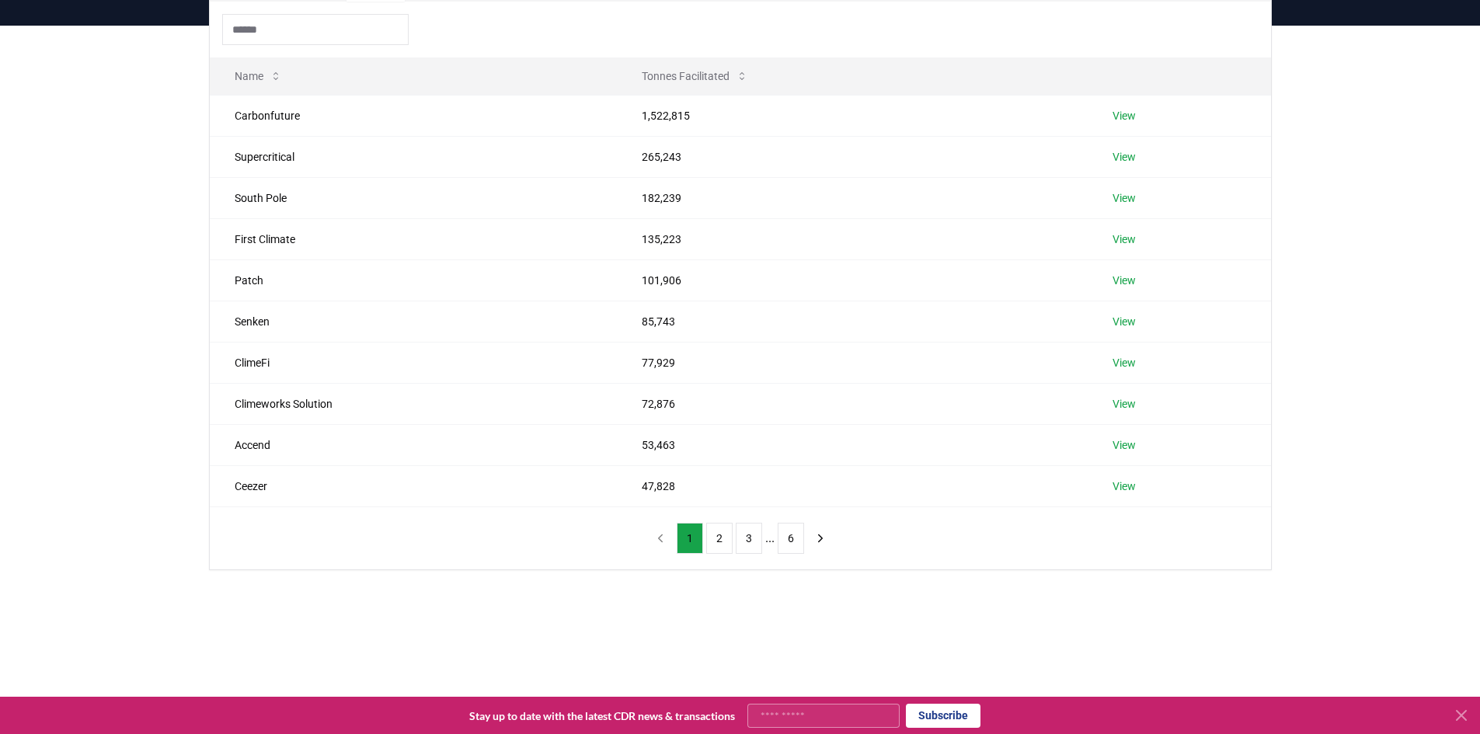
scroll to position [155, 0]
